Goal: Check status: Check status

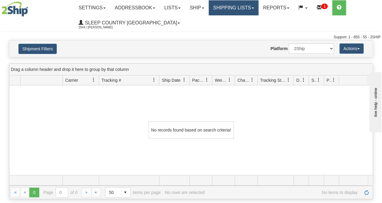
click at [231, 7] on link "Shipping lists" at bounding box center [234, 7] width 50 height 15
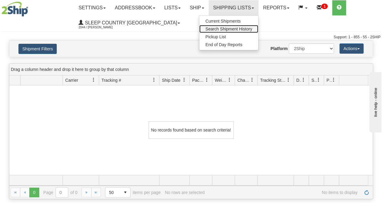
click at [228, 30] on span "Search Shipment History" at bounding box center [229, 29] width 47 height 5
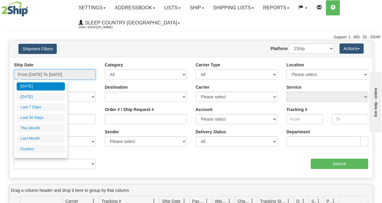
click at [55, 76] on input "From [DATE] To [DATE]" at bounding box center [55, 75] width 82 height 10
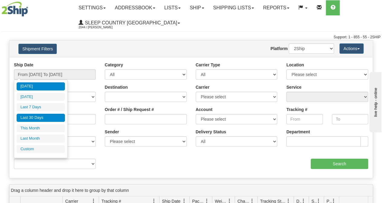
click at [35, 118] on li "Last 30 Days" at bounding box center [41, 118] width 48 height 8
type input "From [DATE] To [DATE]"
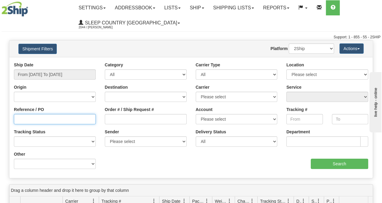
click at [31, 120] on input "Reference / PO" at bounding box center [55, 119] width 82 height 10
paste input "9000I112312"
type input "9000I112312"
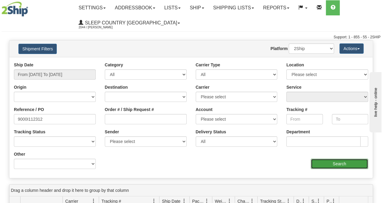
click at [332, 165] on input "Search" at bounding box center [340, 164] width 58 height 10
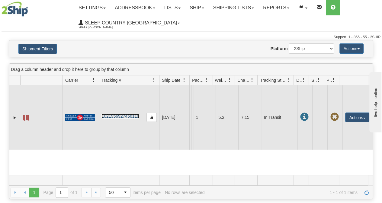
click at [121, 115] on link "1021956927456119" at bounding box center [121, 116] width 38 height 5
